Goal: Task Accomplishment & Management: Manage account settings

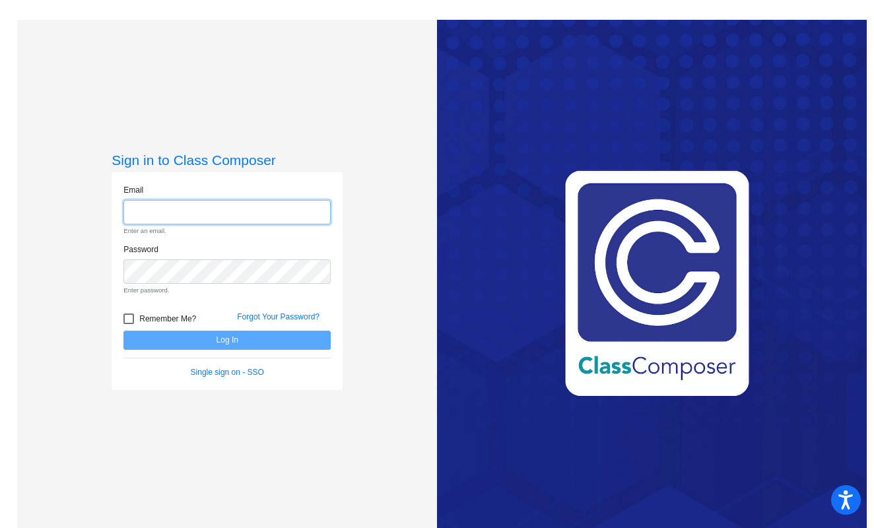
click at [168, 215] on input "email" at bounding box center [226, 212] width 207 height 24
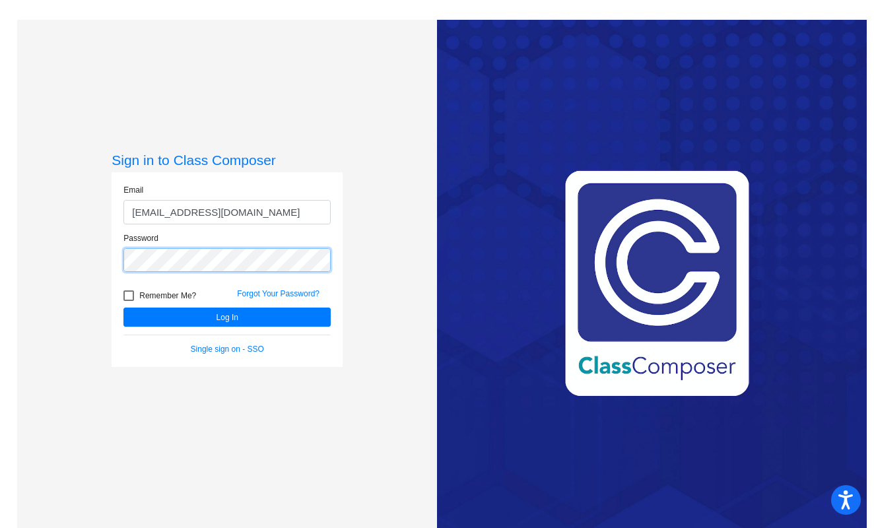
click at [225, 317] on button "Log In" at bounding box center [226, 316] width 207 height 19
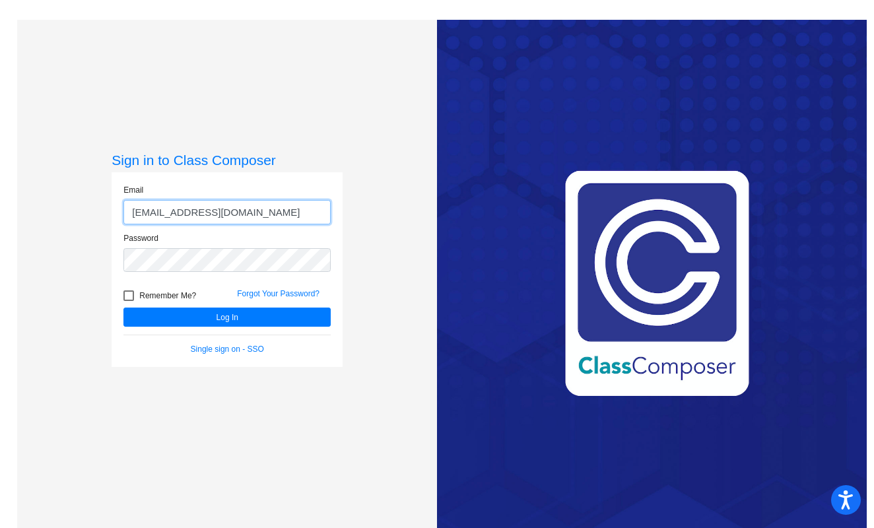
click at [262, 208] on input "oxanachmil@gmail.com" at bounding box center [226, 212] width 207 height 24
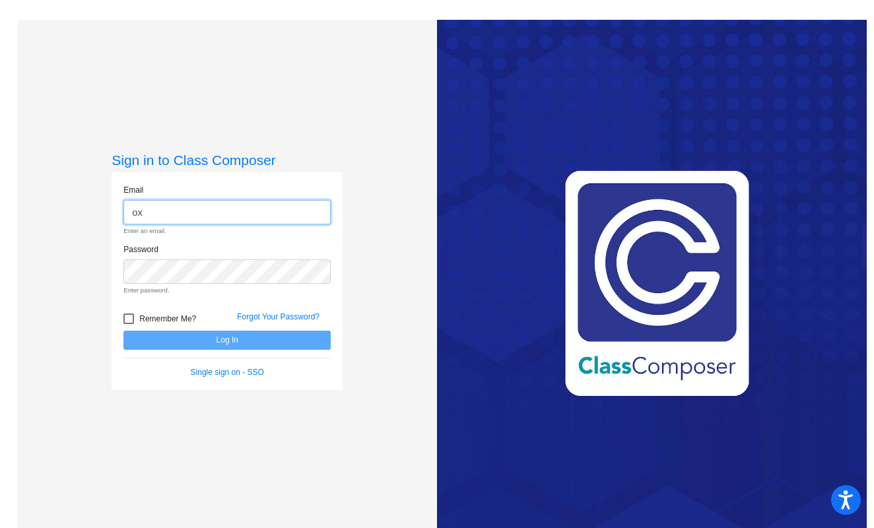
type input "o"
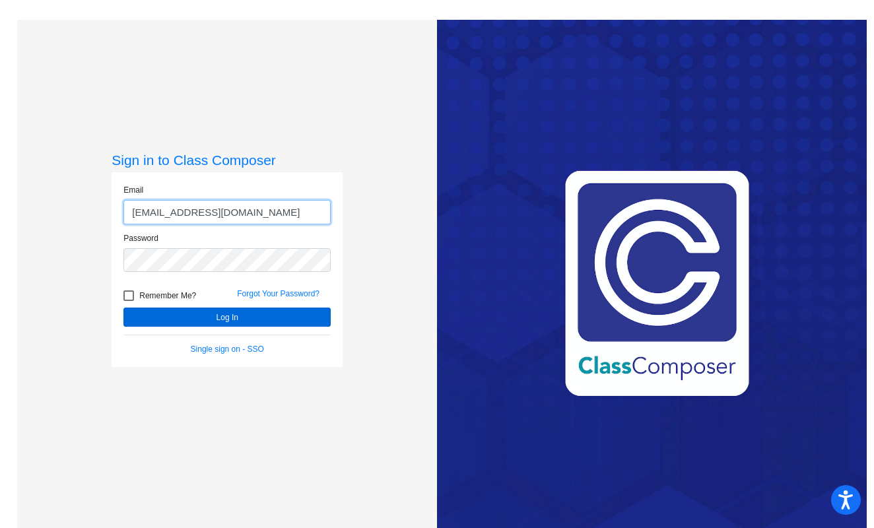
type input "oksana_shevchuk@lkstevens.wednet.edu"
click at [221, 316] on button "Log In" at bounding box center [226, 316] width 207 height 19
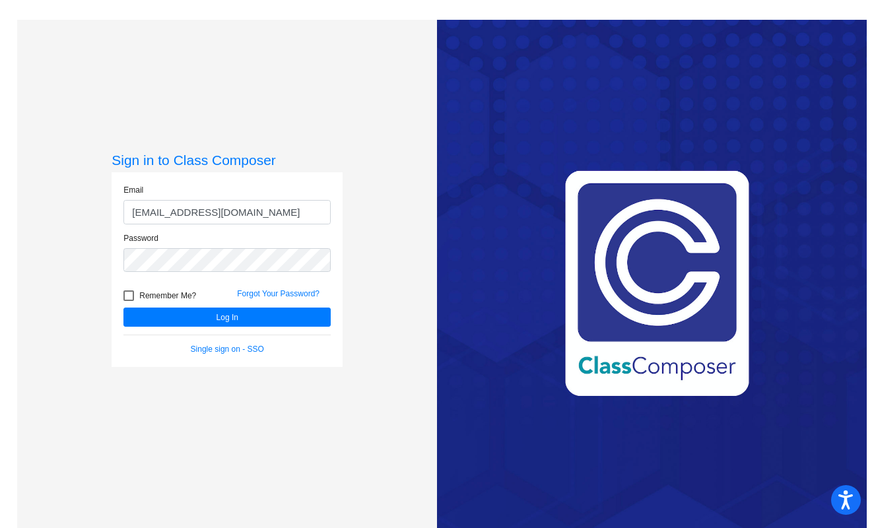
click at [187, 278] on div "Password" at bounding box center [226, 256] width 227 height 48
click at [225, 317] on button "Log In" at bounding box center [226, 316] width 207 height 19
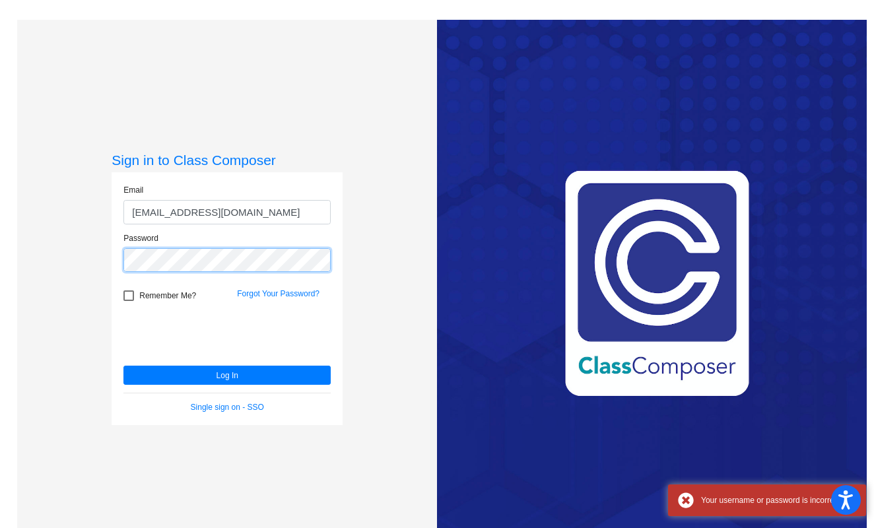
click at [225, 375] on button "Log In" at bounding box center [226, 375] width 207 height 19
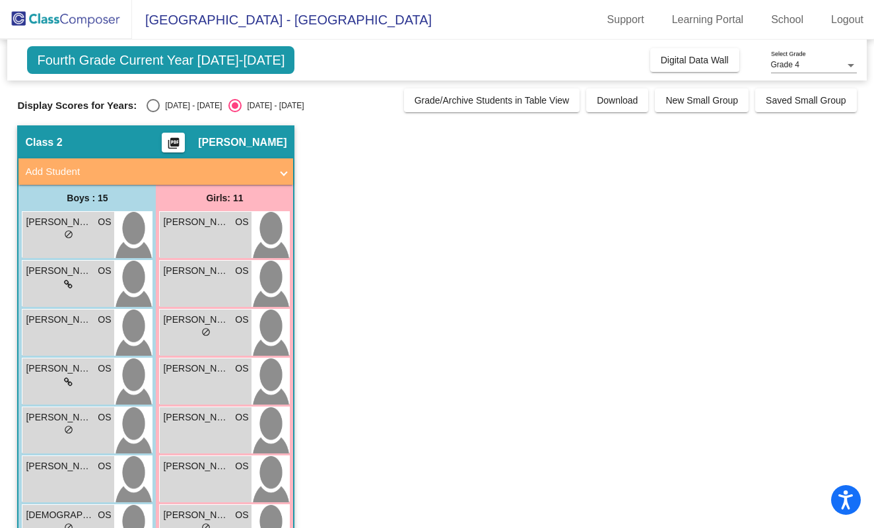
click at [185, 100] on div "[DATE] - [DATE]" at bounding box center [191, 106] width 62 height 12
click at [153, 112] on input "[DATE] - [DATE]" at bounding box center [152, 112] width 1 height 1
radio input "true"
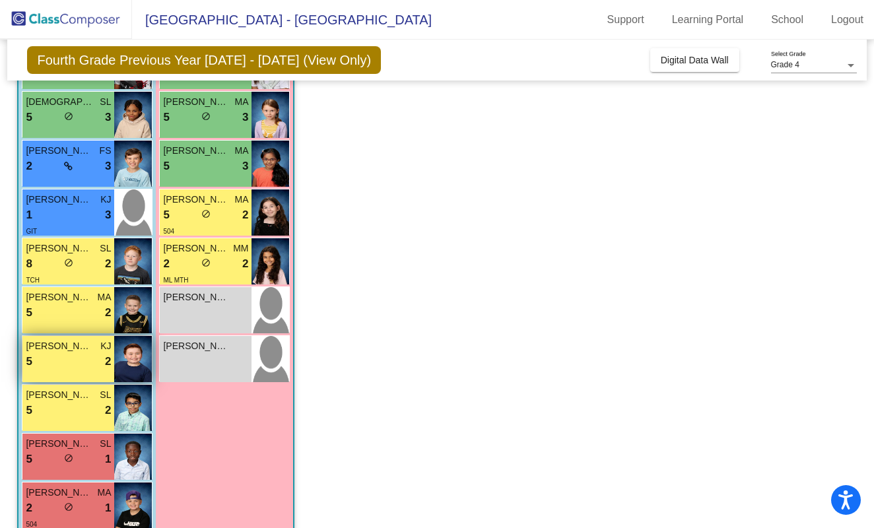
scroll to position [373, 0]
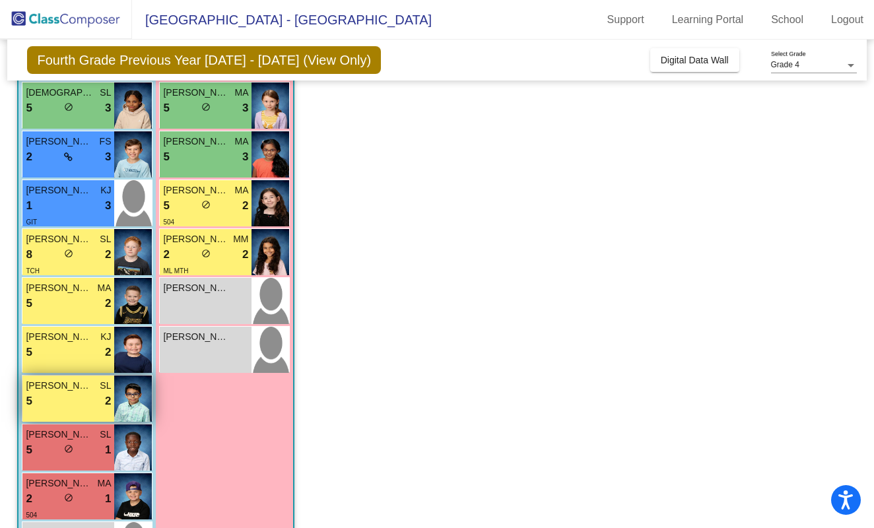
click at [63, 394] on div "5 lock do_not_disturb_alt 2" at bounding box center [68, 401] width 85 height 17
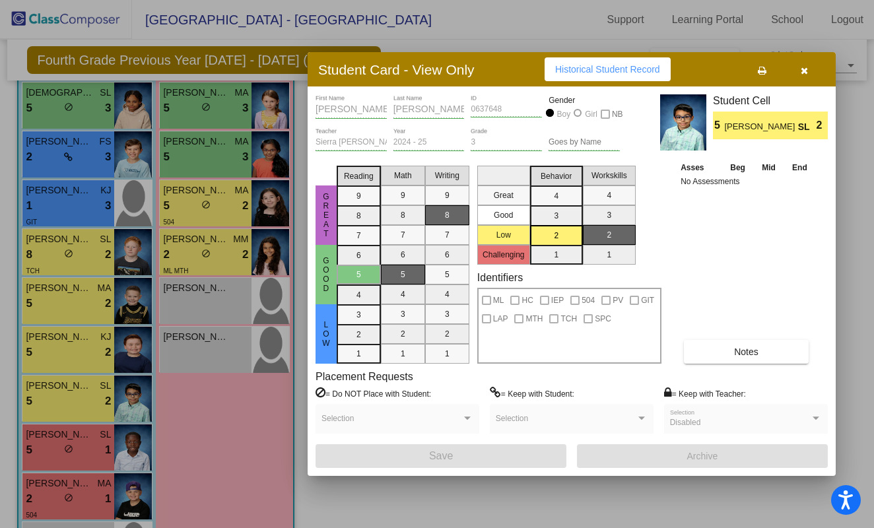
click at [810, 69] on button "button" at bounding box center [804, 69] width 42 height 24
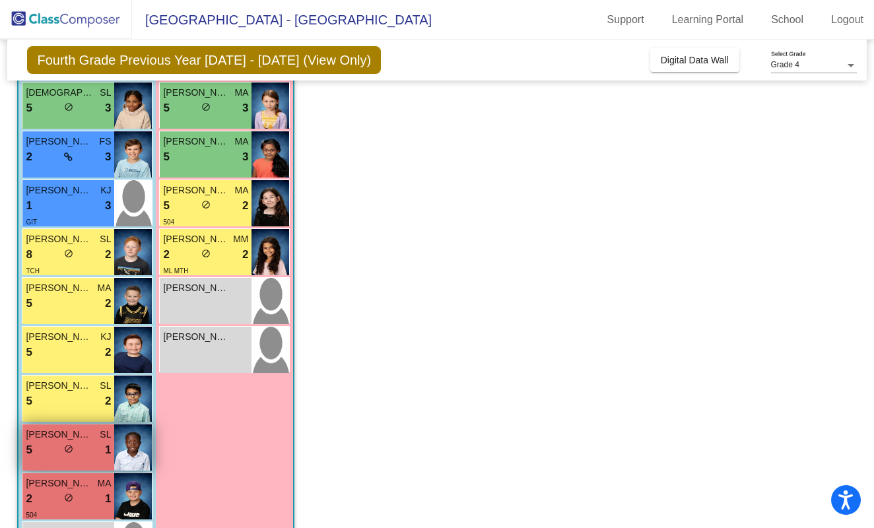
click at [67, 443] on div "lock do_not_disturb_alt" at bounding box center [68, 450] width 9 height 14
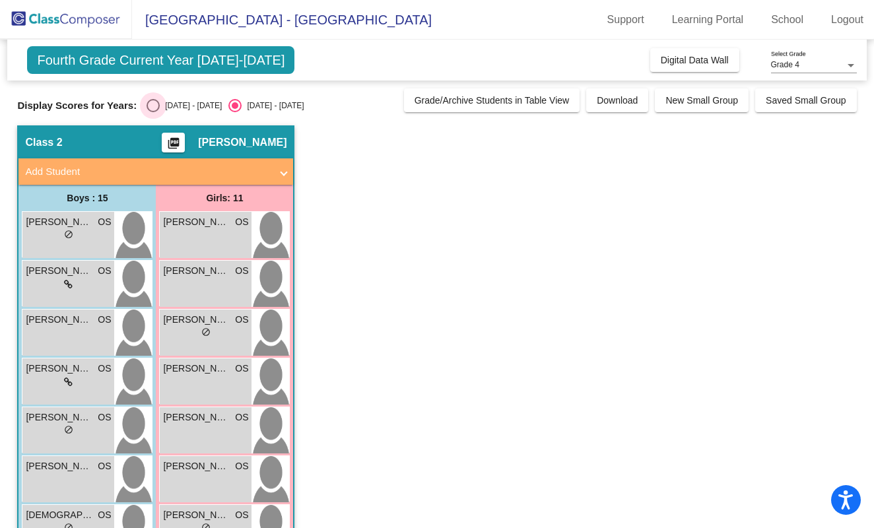
click at [155, 111] on div "Select an option" at bounding box center [152, 105] width 13 height 13
click at [153, 112] on input "[DATE] - [DATE]" at bounding box center [152, 112] width 1 height 1
radio input "true"
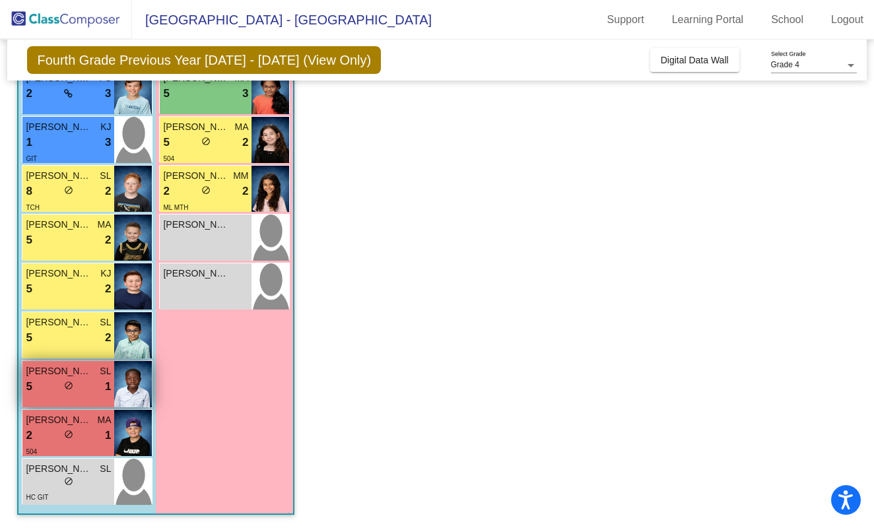
scroll to position [437, 0]
click at [59, 383] on div "5 lock do_not_disturb_alt 1" at bounding box center [68, 386] width 85 height 17
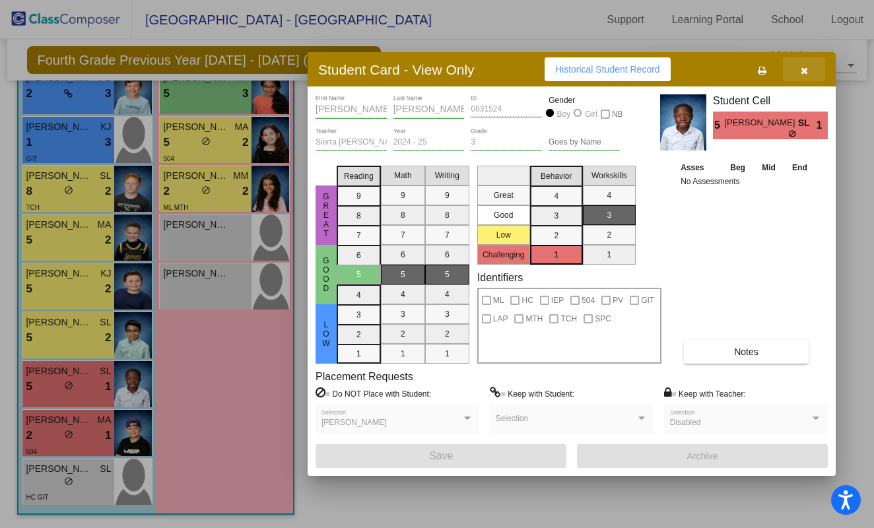
click at [802, 74] on icon "button" at bounding box center [803, 70] width 7 height 9
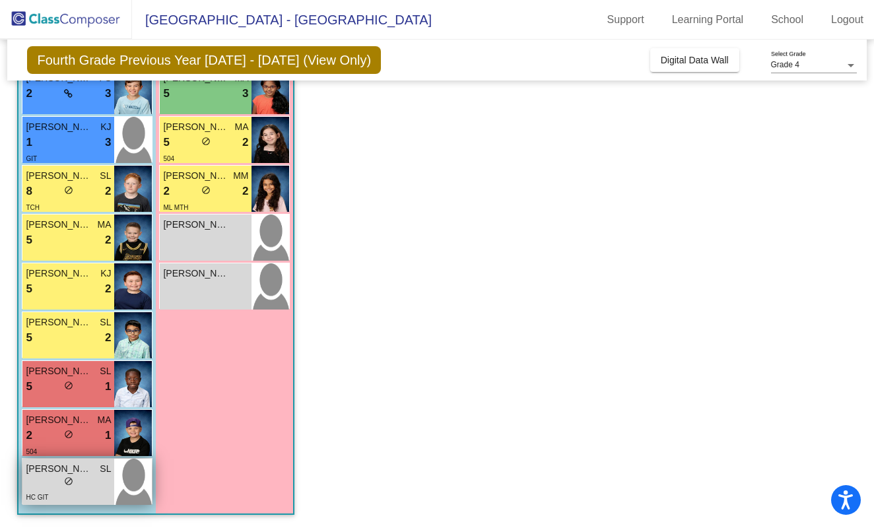
click at [57, 490] on div "HC GIT" at bounding box center [68, 497] width 85 height 14
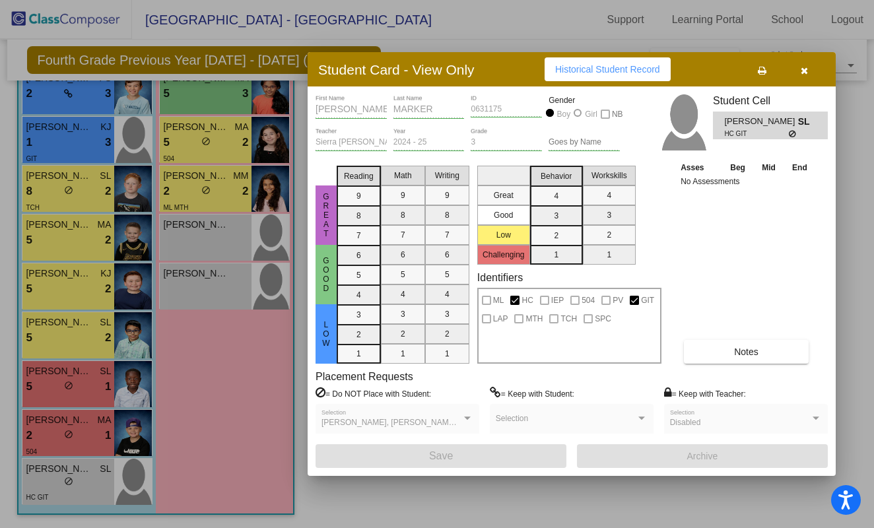
click at [800, 69] on icon "button" at bounding box center [803, 70] width 7 height 9
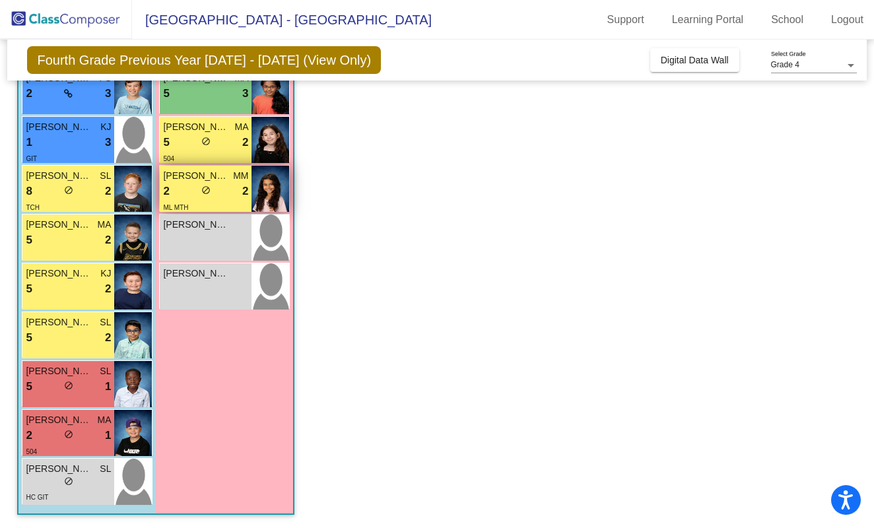
click at [185, 191] on div "2 lock do_not_disturb_alt 2" at bounding box center [205, 191] width 85 height 17
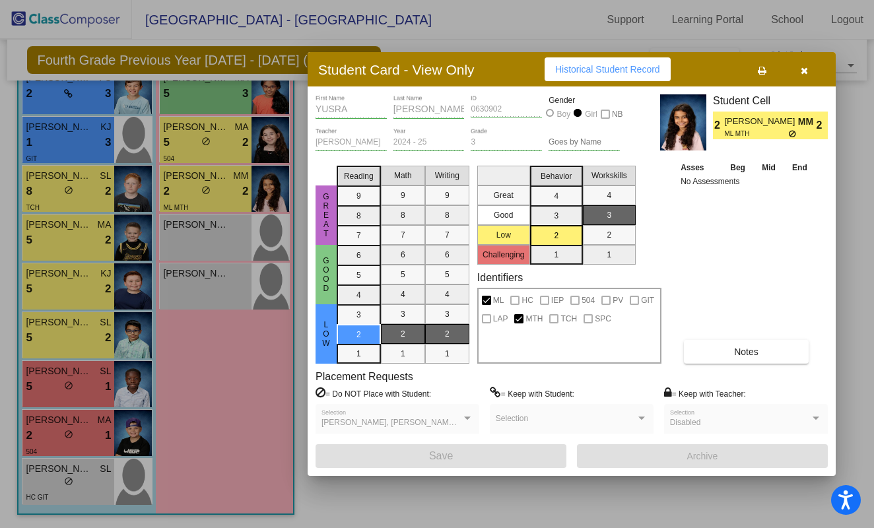
click at [796, 75] on button "button" at bounding box center [804, 69] width 42 height 24
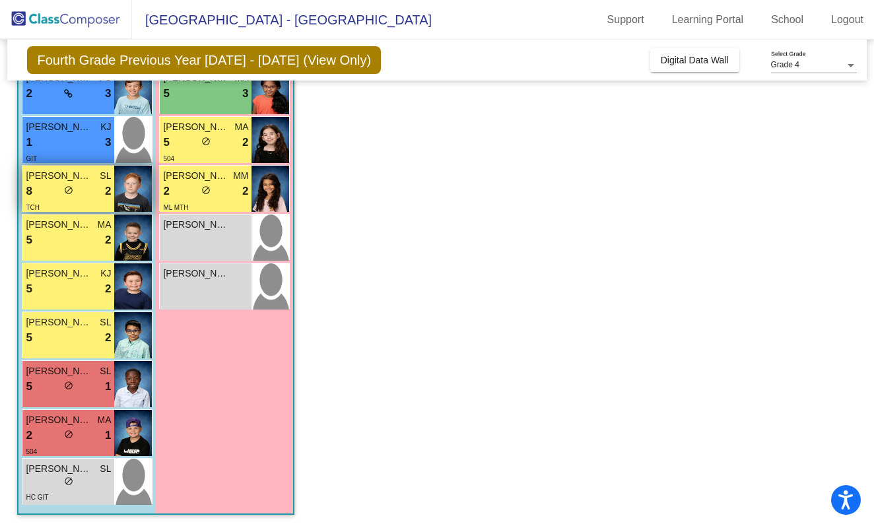
click at [63, 195] on div "8 lock do_not_disturb_alt 2" at bounding box center [68, 191] width 85 height 17
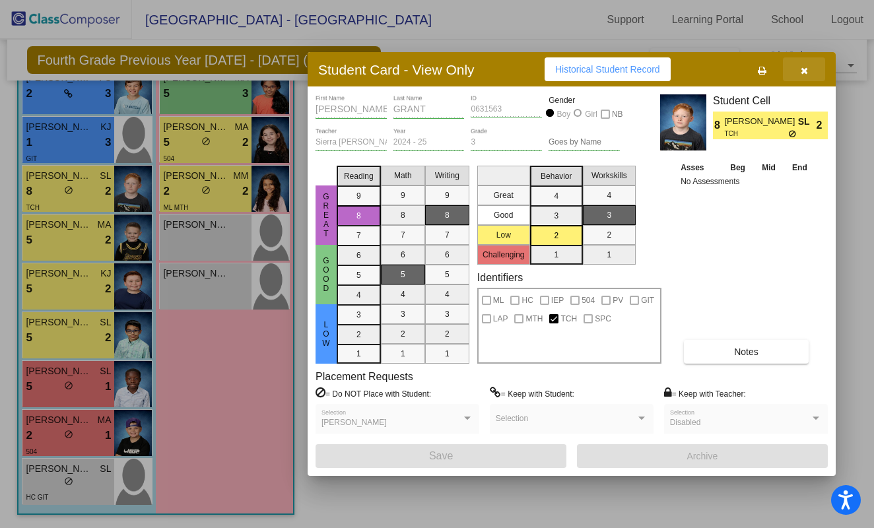
click at [800, 77] on button "button" at bounding box center [804, 69] width 42 height 24
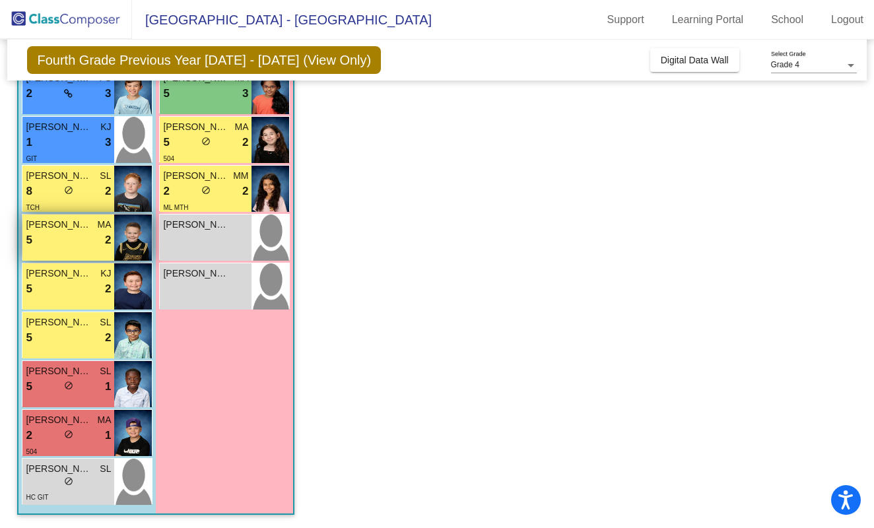
click at [69, 232] on div "5 lock do_not_disturb_alt 2" at bounding box center [68, 240] width 85 height 17
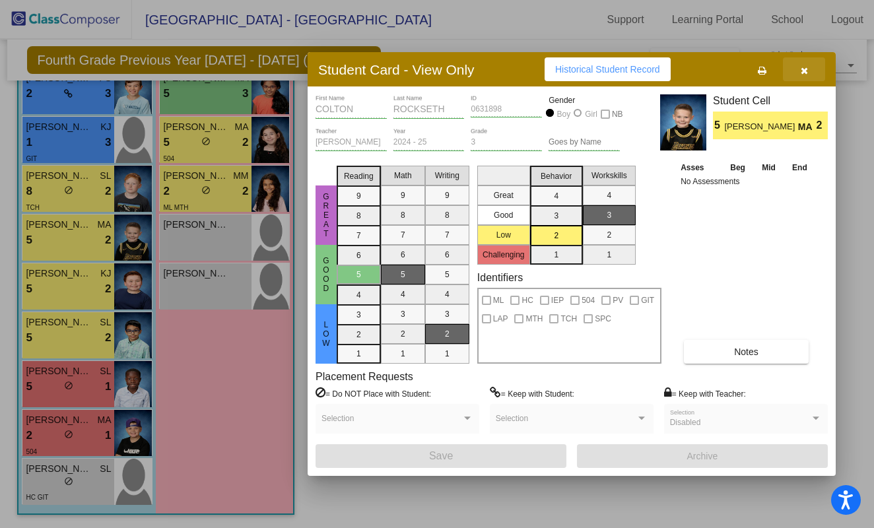
click at [802, 73] on icon "button" at bounding box center [803, 70] width 7 height 9
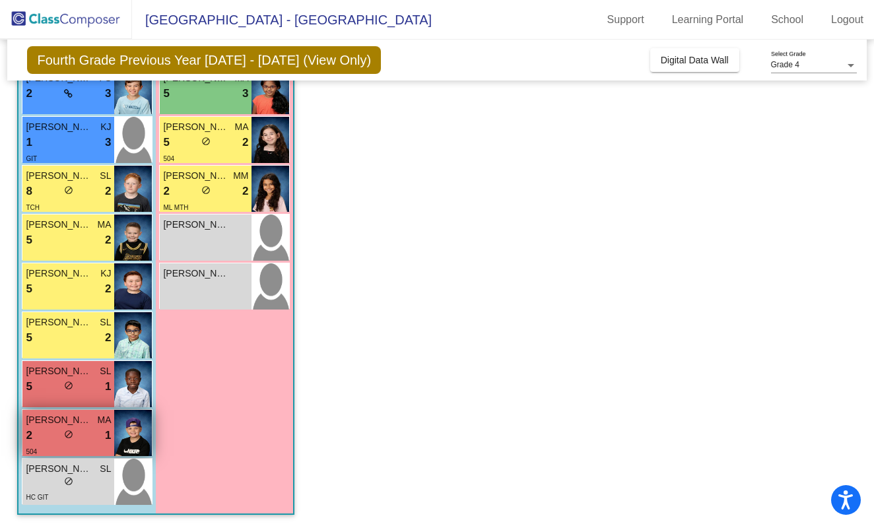
click at [82, 437] on div "2 lock do_not_disturb_alt 1" at bounding box center [68, 435] width 85 height 17
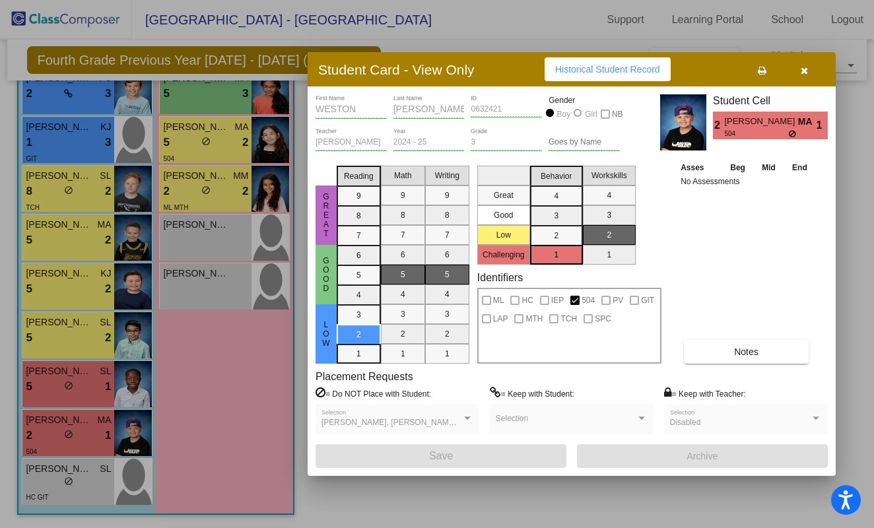
click at [802, 75] on button "button" at bounding box center [804, 69] width 42 height 24
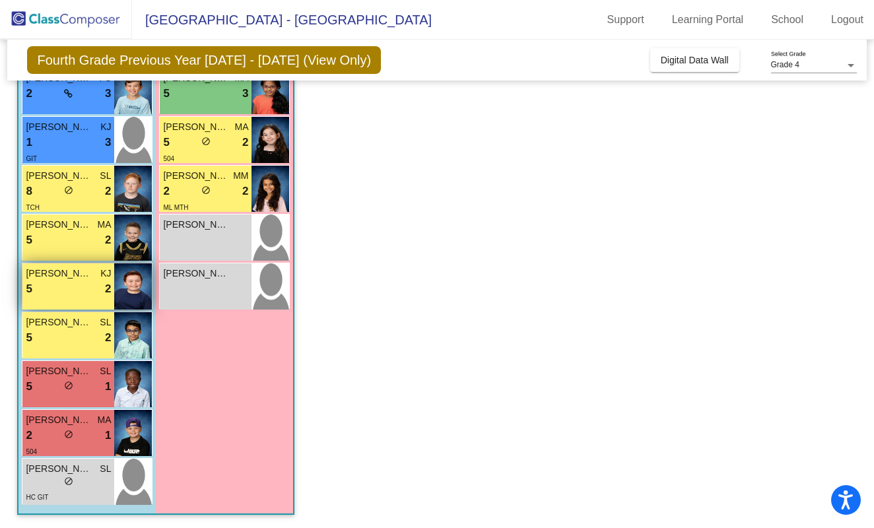
click at [83, 286] on div "5 lock do_not_disturb_alt 2" at bounding box center [68, 288] width 85 height 17
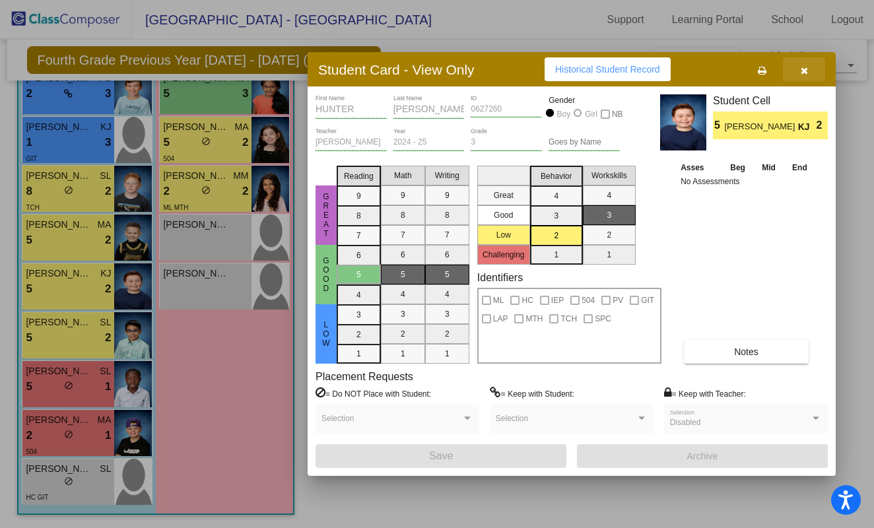
click at [806, 74] on icon "button" at bounding box center [803, 70] width 7 height 9
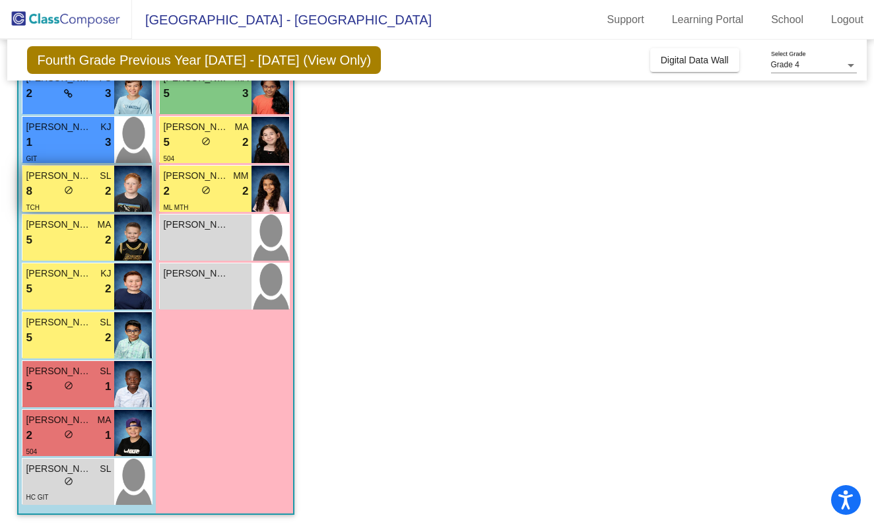
scroll to position [0, 0]
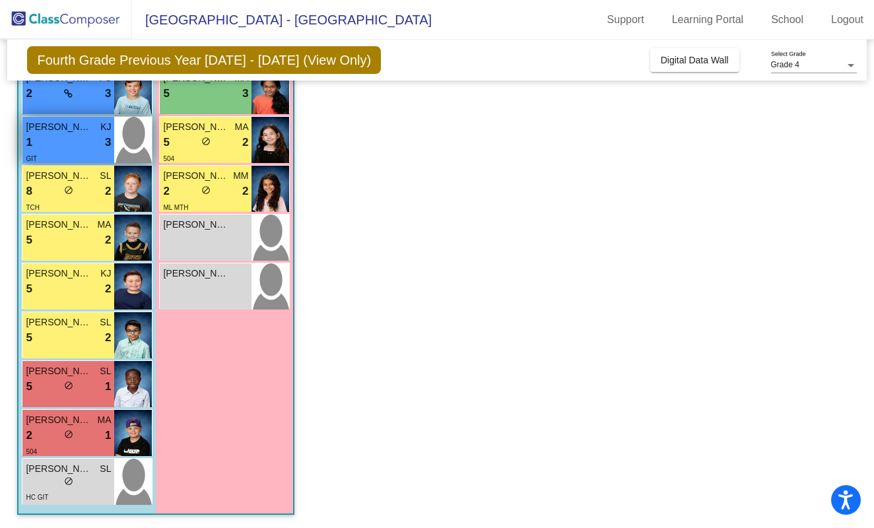
click at [78, 147] on div "1 lock do_not_disturb_alt 3" at bounding box center [68, 142] width 85 height 17
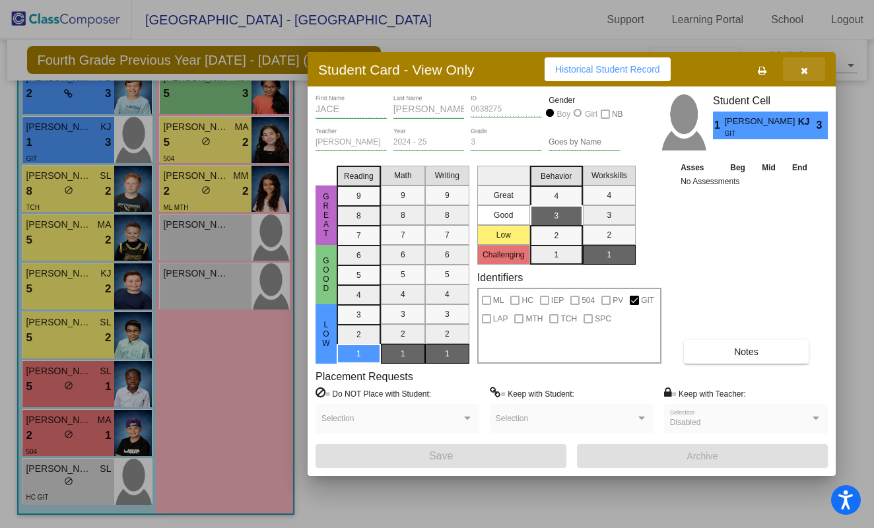
click at [811, 67] on button "button" at bounding box center [804, 69] width 42 height 24
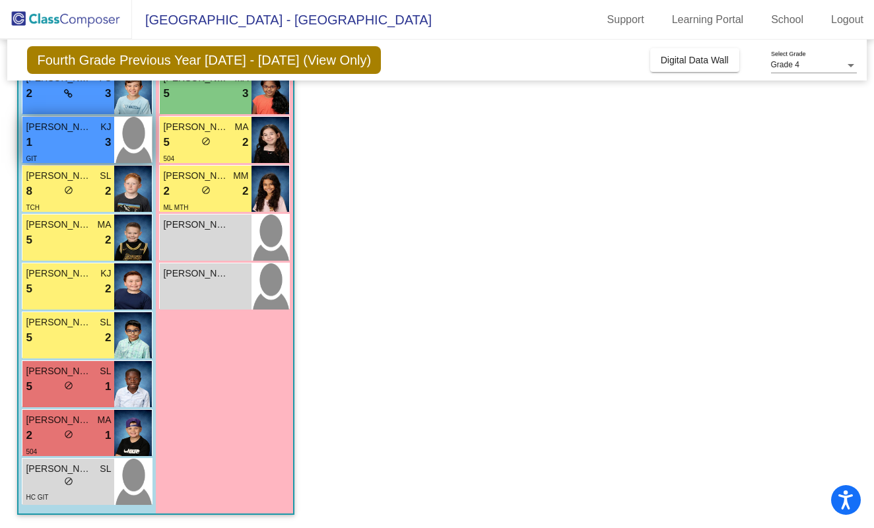
click at [74, 142] on div "1 lock do_not_disturb_alt 3" at bounding box center [68, 142] width 85 height 17
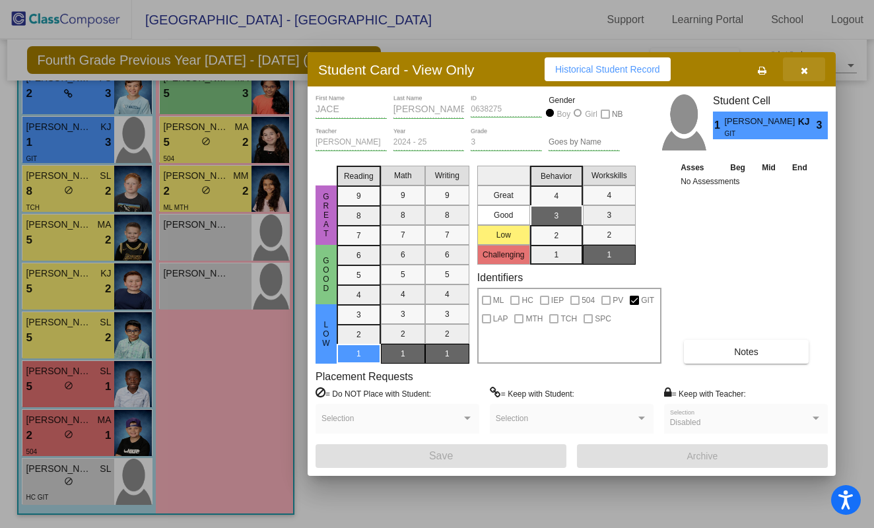
click at [804, 71] on icon "button" at bounding box center [803, 70] width 7 height 9
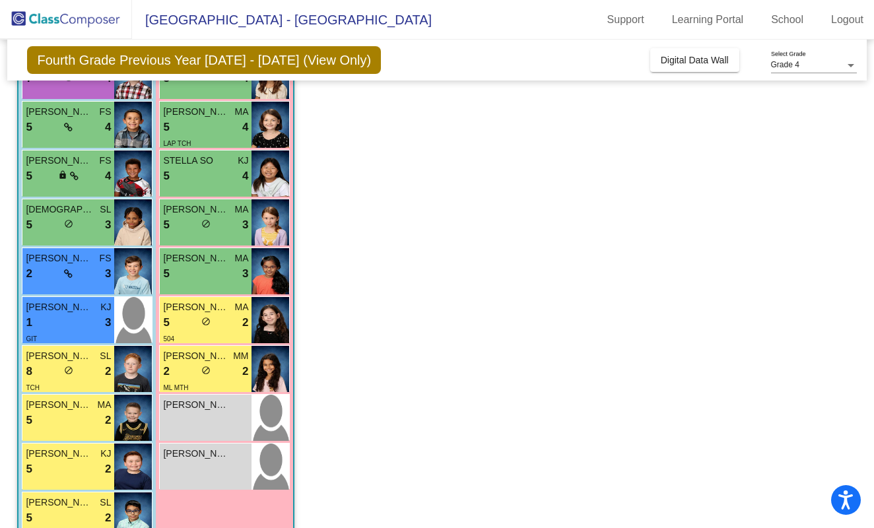
scroll to position [255, 0]
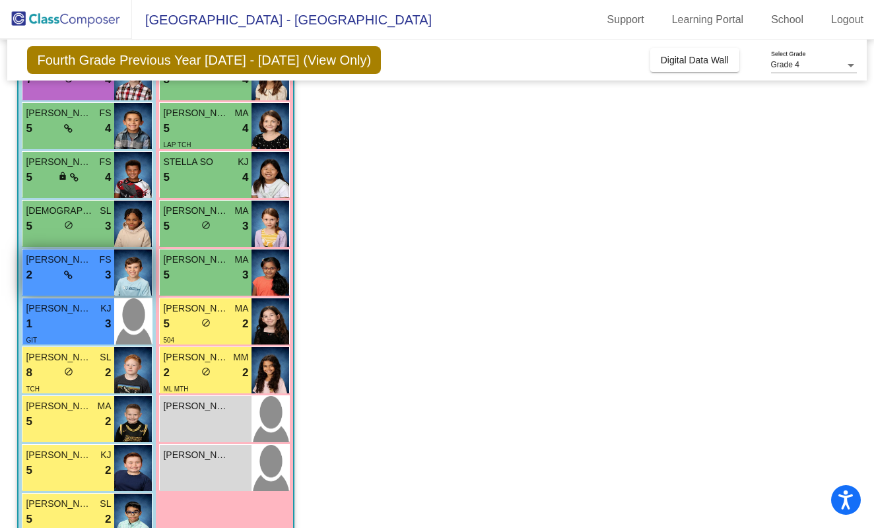
click at [84, 282] on div "2 lock do_not_disturb_alt 3" at bounding box center [68, 275] width 85 height 17
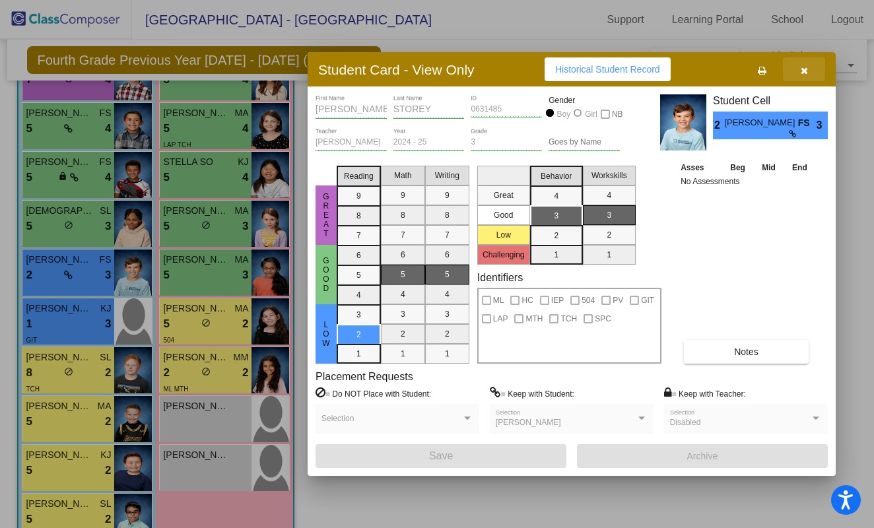
click at [810, 67] on button "button" at bounding box center [804, 69] width 42 height 24
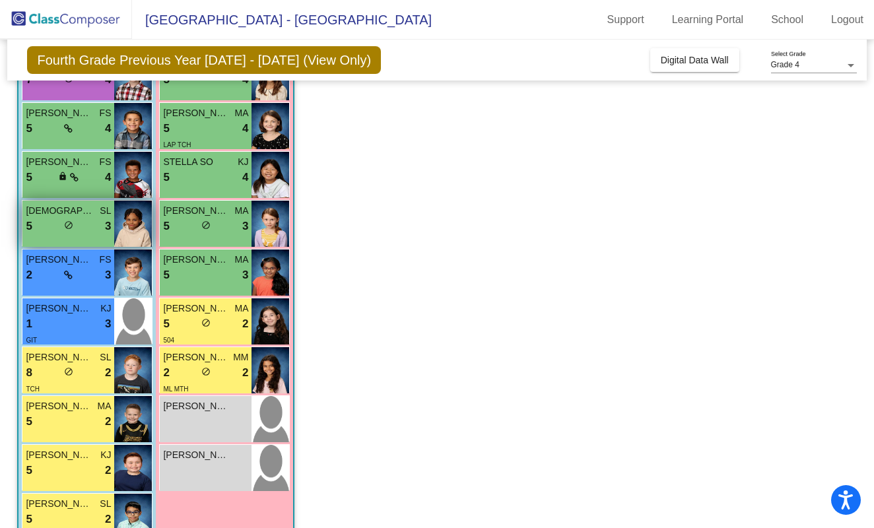
click at [63, 228] on div "5 lock do_not_disturb_alt 3" at bounding box center [68, 226] width 85 height 17
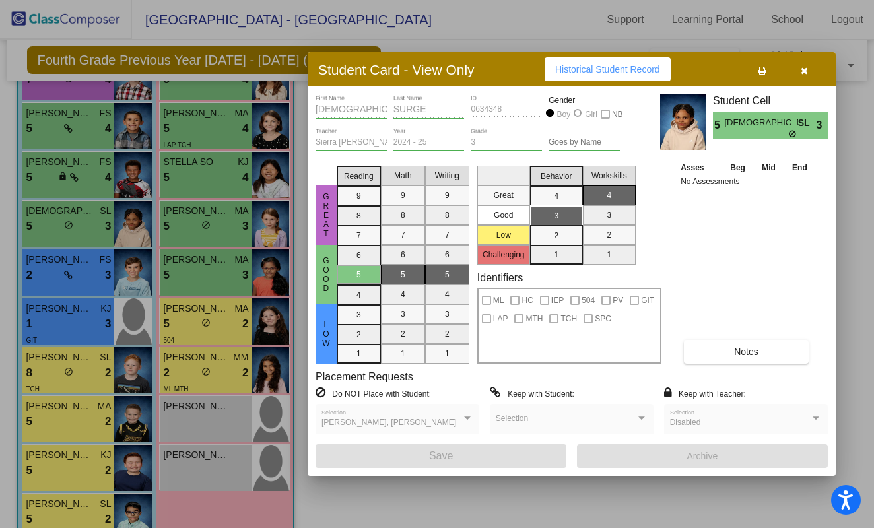
click at [809, 73] on button "button" at bounding box center [804, 69] width 42 height 24
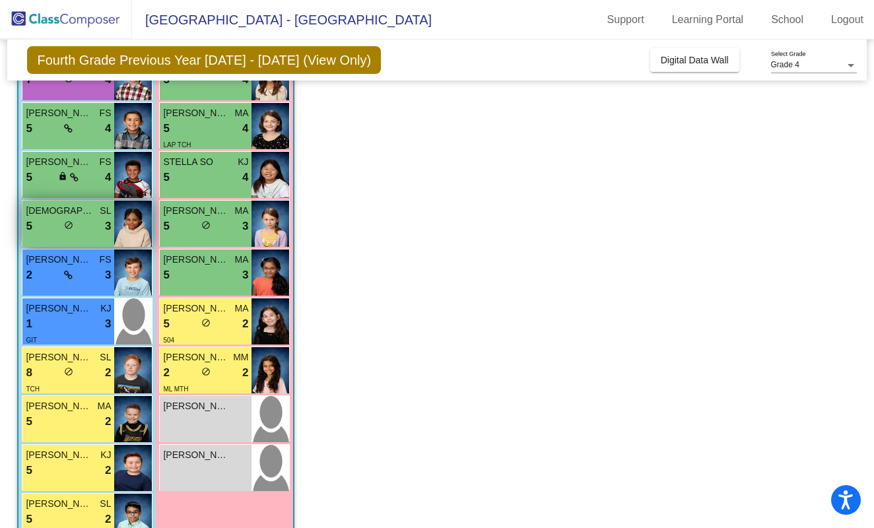
click at [75, 214] on span "[DEMOGRAPHIC_DATA] SURGE" at bounding box center [59, 211] width 66 height 14
